Goal: Transaction & Acquisition: Purchase product/service

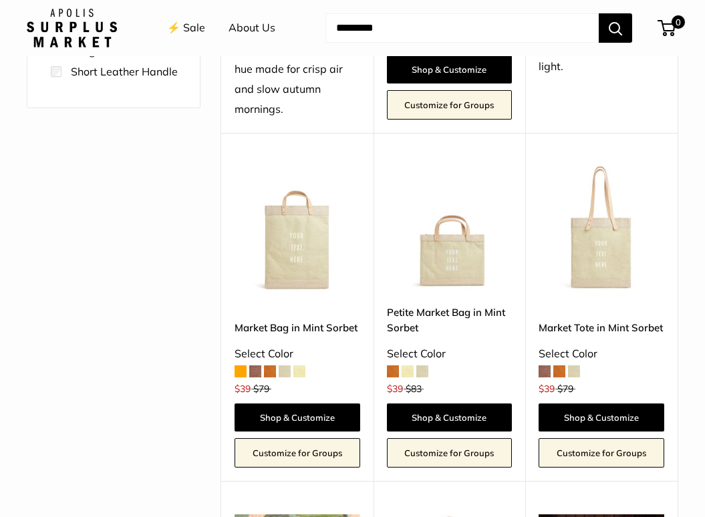
scroll to position [445, 0]
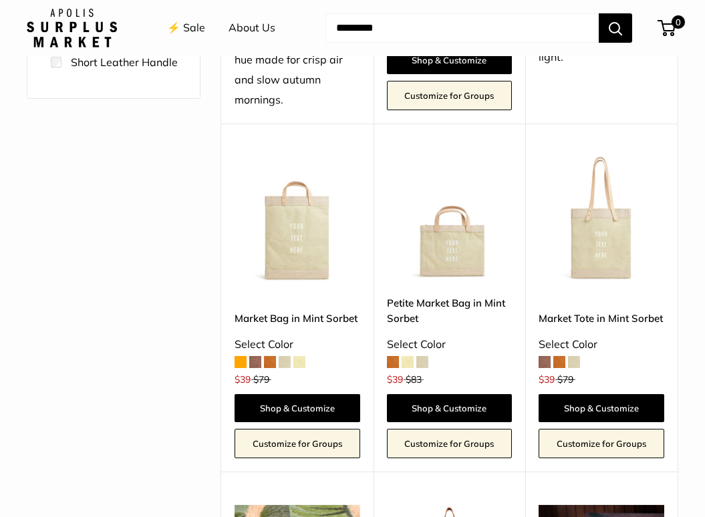
click at [425, 357] on span at bounding box center [422, 362] width 12 height 12
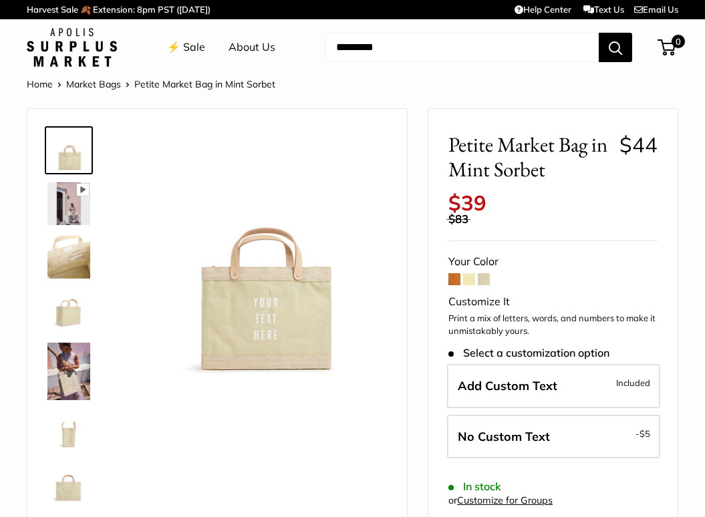
click at [487, 276] on span at bounding box center [483, 279] width 12 height 12
click at [467, 276] on span at bounding box center [469, 279] width 12 height 12
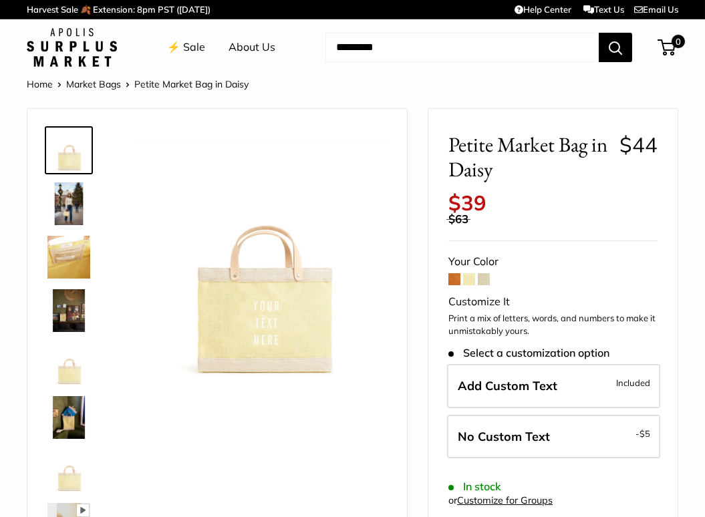
click at [449, 276] on span at bounding box center [454, 279] width 12 height 12
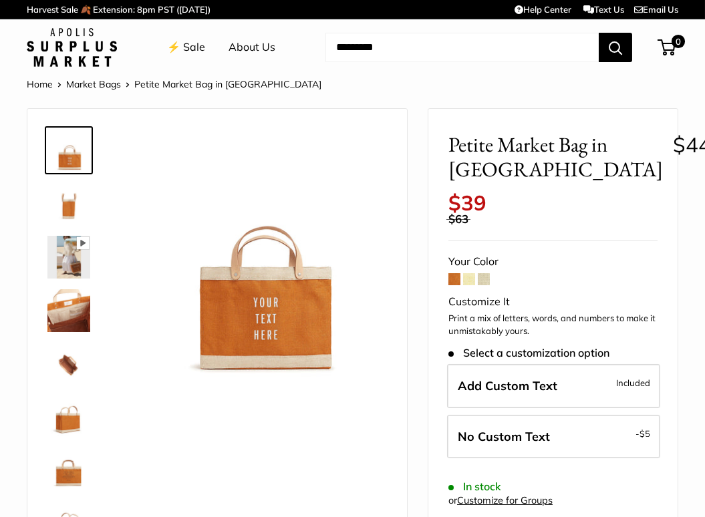
click at [73, 299] on img at bounding box center [68, 310] width 43 height 43
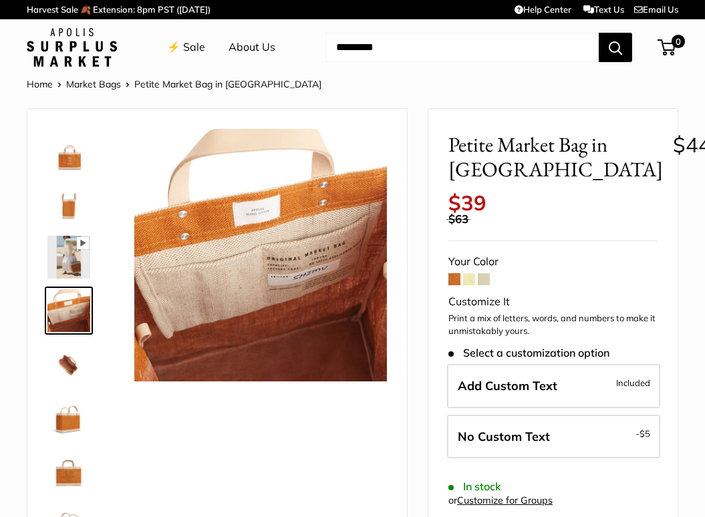
click at [69, 361] on img at bounding box center [68, 364] width 43 height 43
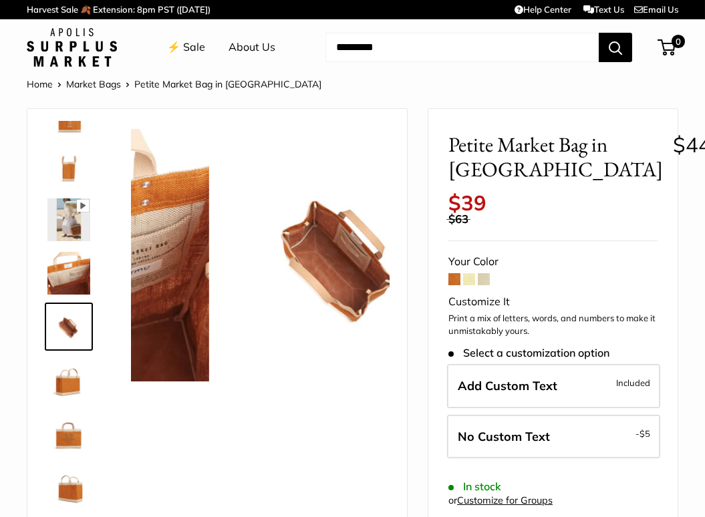
scroll to position [41, 0]
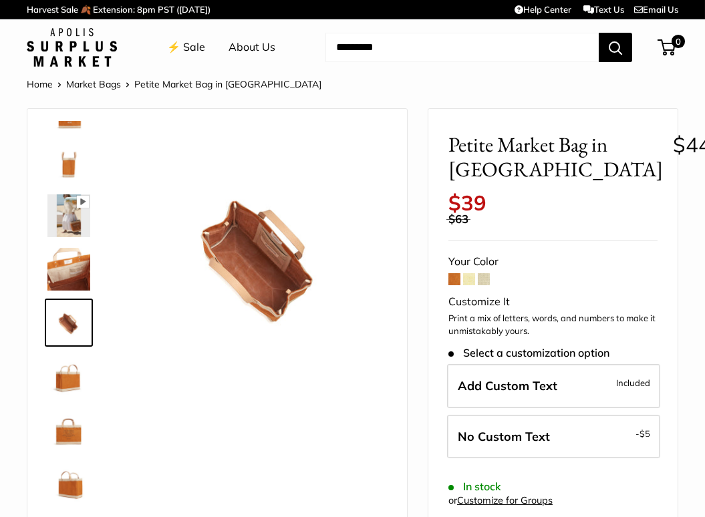
click at [278, 281] on img at bounding box center [260, 255] width 252 height 252
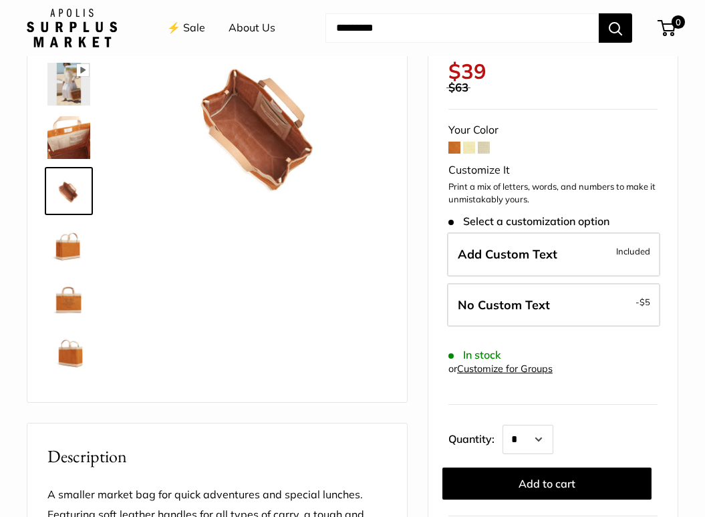
click at [75, 242] on img at bounding box center [68, 244] width 43 height 43
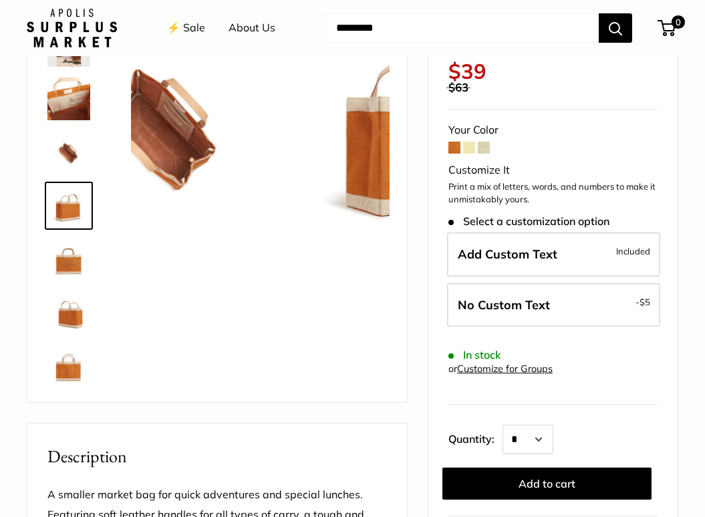
scroll to position [85, 0]
